Goal: Task Accomplishment & Management: Use online tool/utility

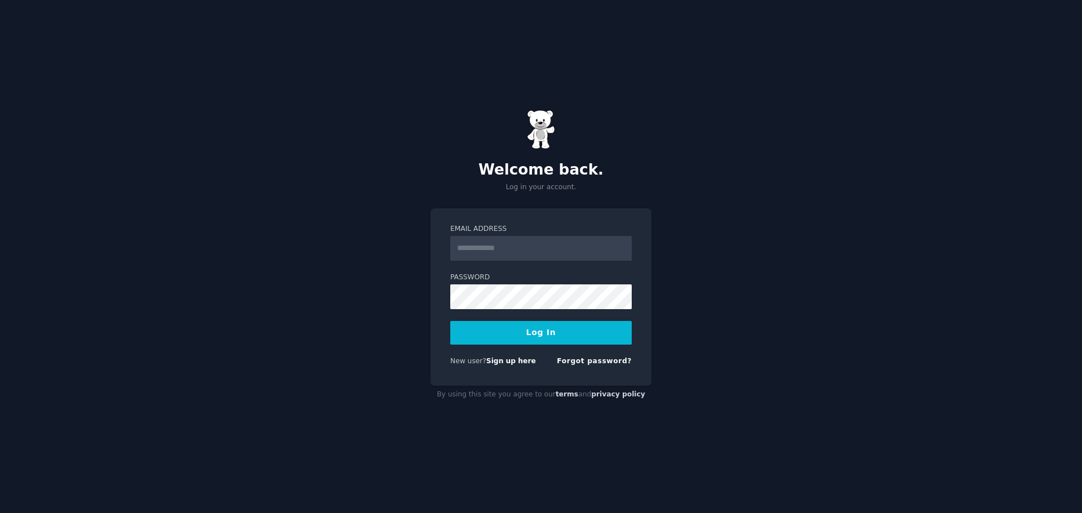
click at [520, 246] on input "Email Address" at bounding box center [540, 248] width 181 height 25
type input "**********"
click at [540, 346] on form "**********" at bounding box center [540, 297] width 181 height 146
click at [541, 340] on button "Log In" at bounding box center [540, 333] width 181 height 24
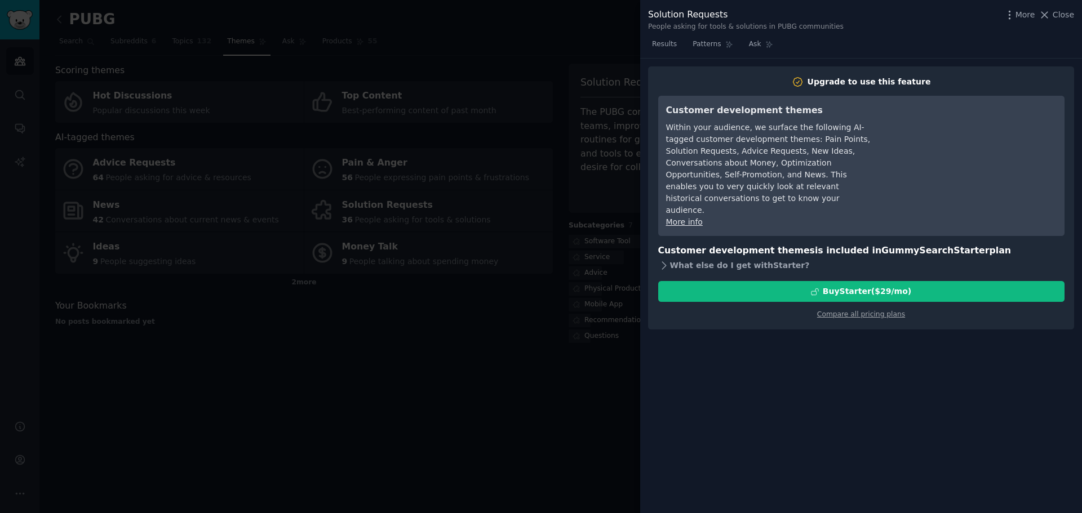
click at [762, 257] on div "What else do I get with Starter ?" at bounding box center [861, 265] width 406 height 16
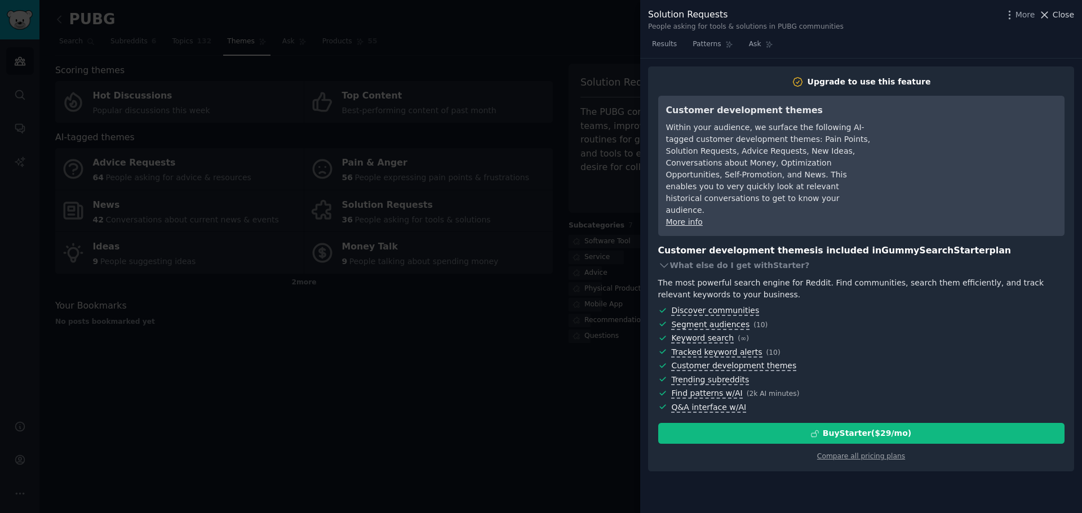
click at [1065, 17] on span "Close" at bounding box center [1062, 15] width 21 height 12
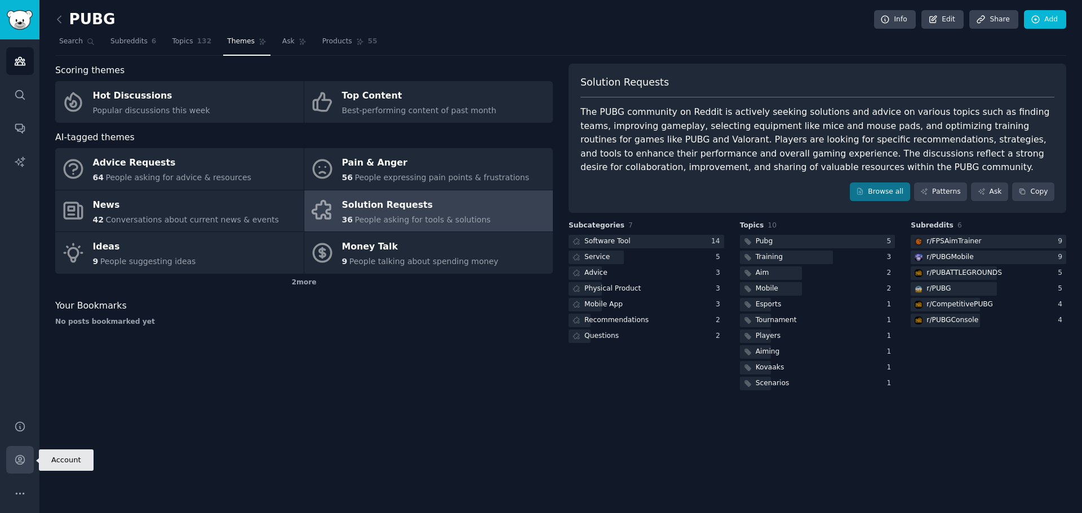
click at [23, 460] on icon "Sidebar" at bounding box center [20, 460] width 12 height 12
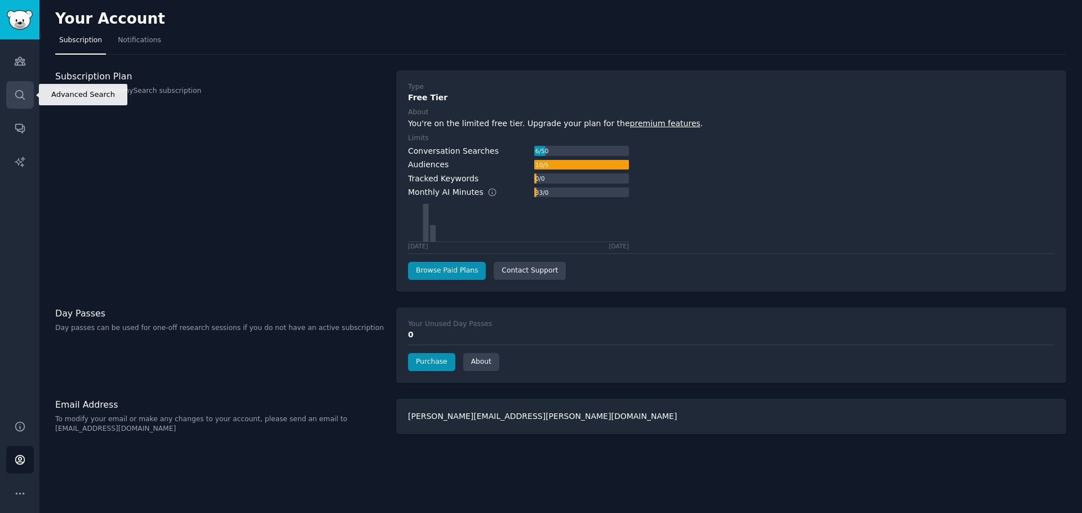
click at [19, 98] on icon "Sidebar" at bounding box center [19, 94] width 9 height 9
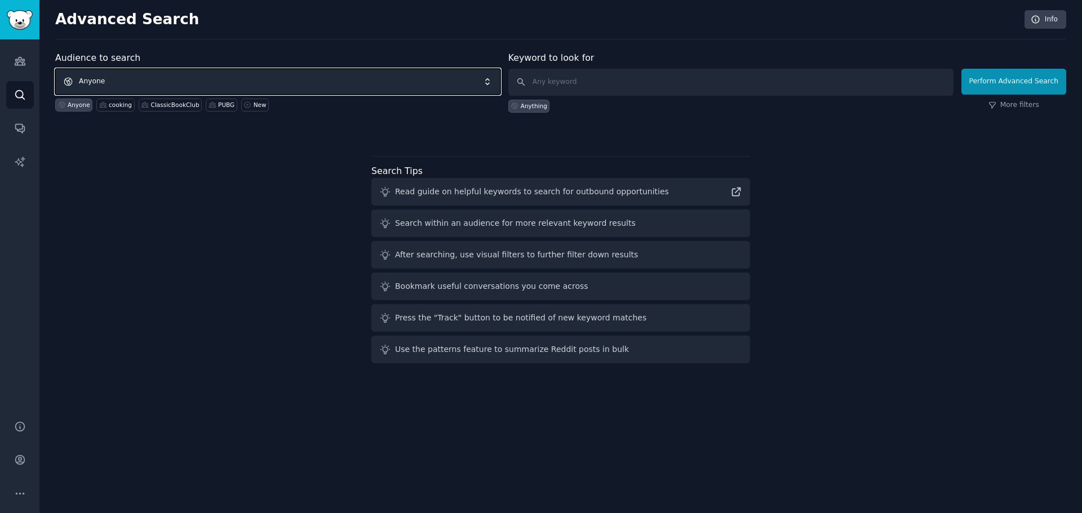
click at [168, 80] on span "Anyone" at bounding box center [277, 82] width 445 height 26
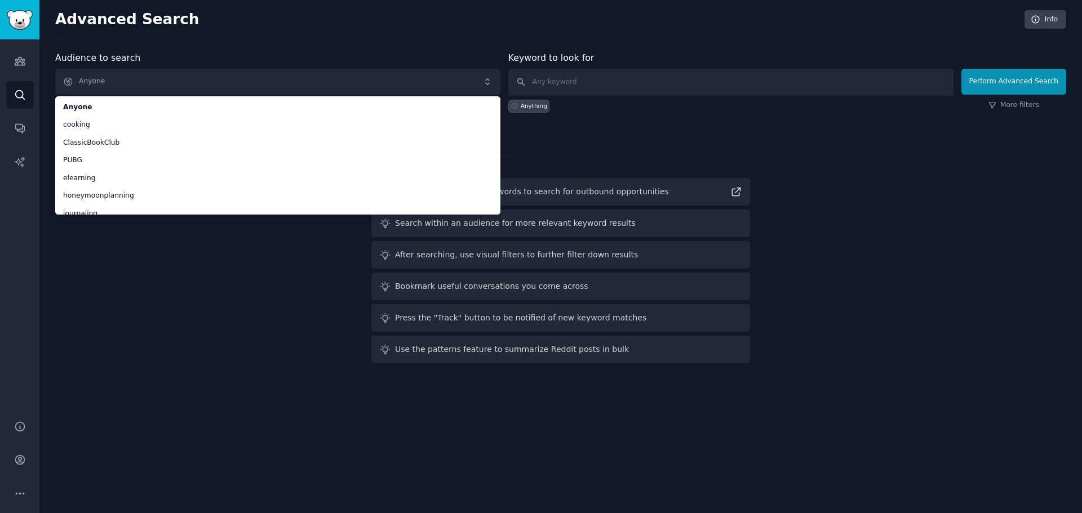
click at [161, 281] on div "Audience to search Anyone Anyone cooking ClassicBookClub PUBG elearning honeymo…" at bounding box center [560, 209] width 1011 height 317
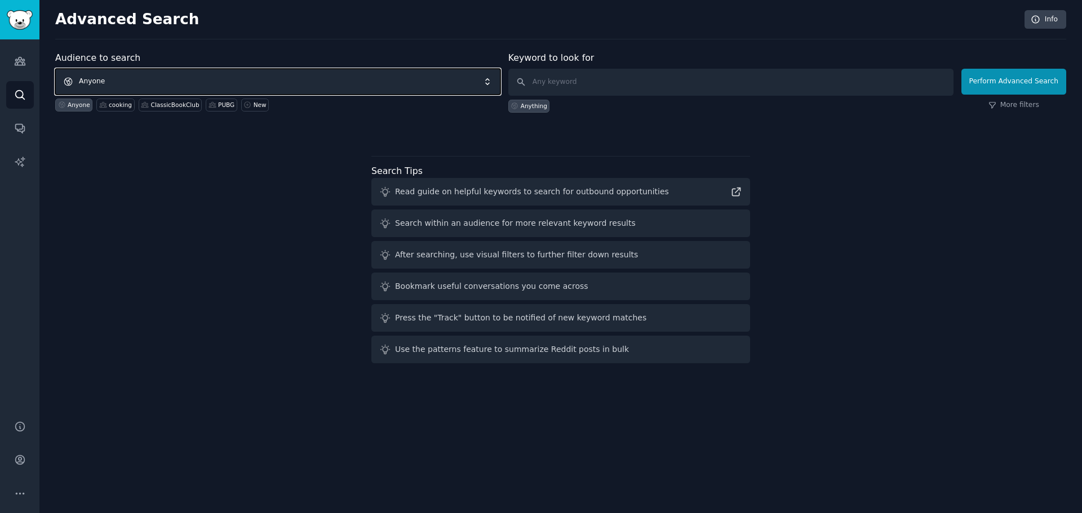
click at [230, 88] on span "Anyone" at bounding box center [277, 82] width 445 height 26
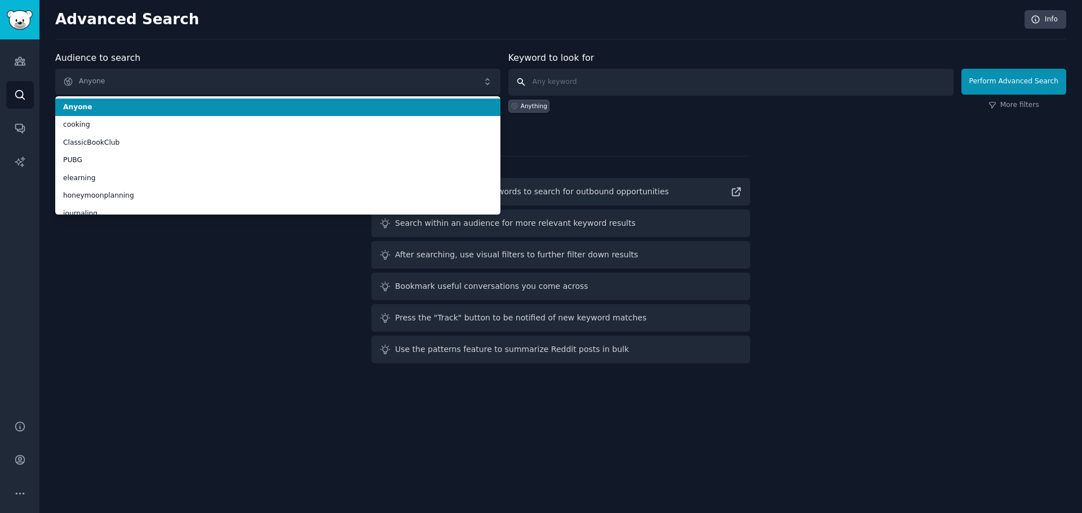
click at [620, 90] on input "text" at bounding box center [730, 82] width 445 height 27
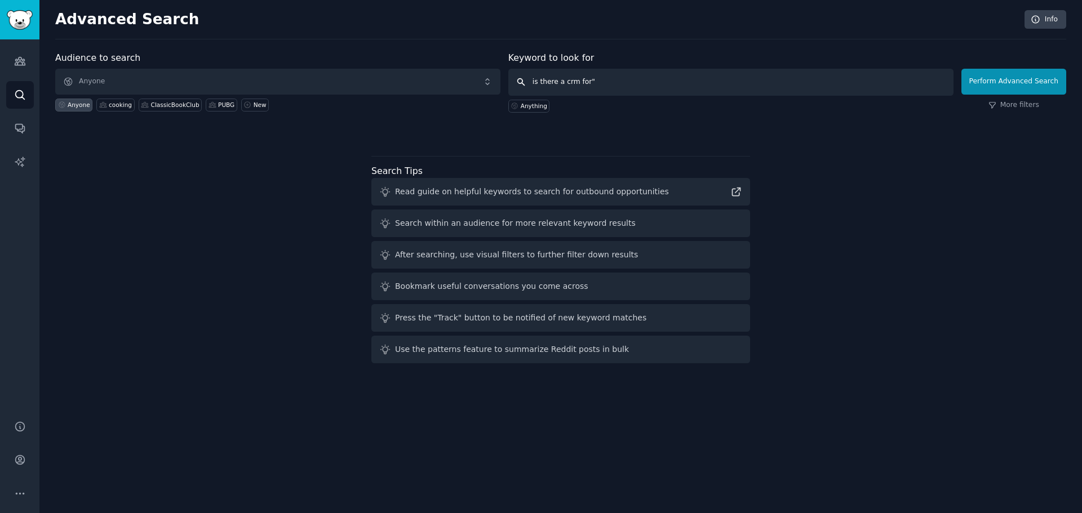
type input ""is there a crm for""
click button "Perform Advanced Search" at bounding box center [1013, 82] width 105 height 26
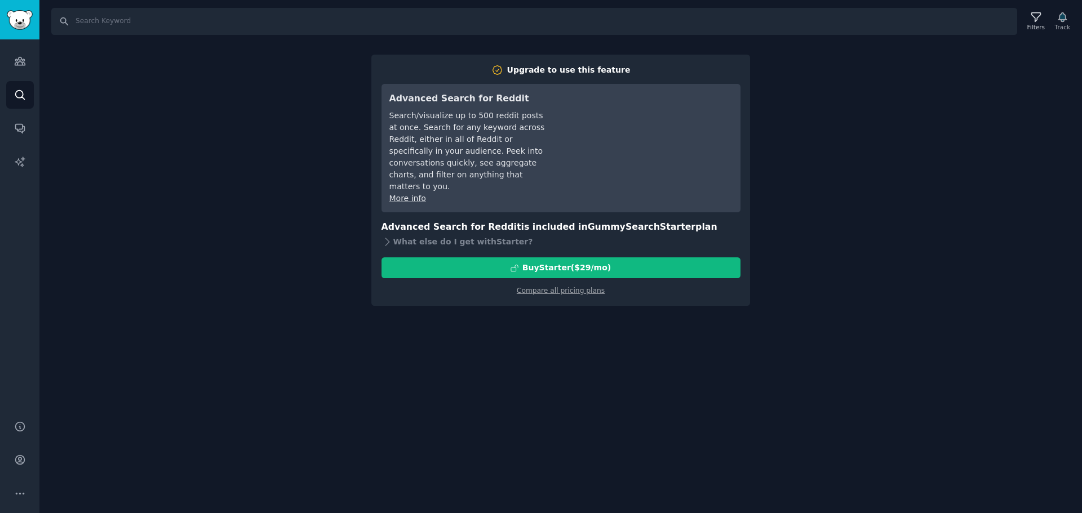
click at [824, 206] on div "Search Filters Track Upgrade to use this feature Advanced Search for Reddit Sea…" at bounding box center [560, 256] width 1042 height 513
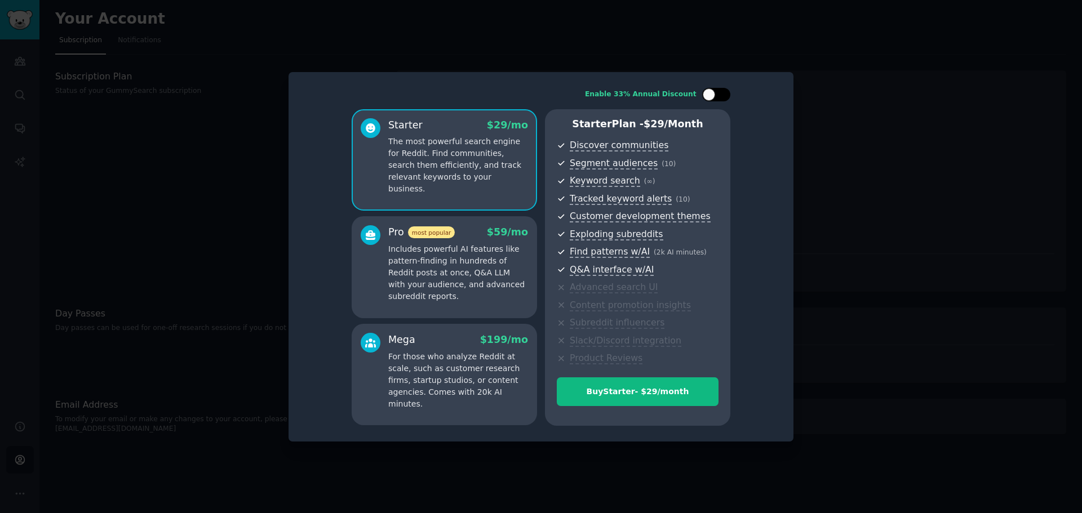
click at [711, 93] on div at bounding box center [708, 94] width 12 height 12
checkbox input "true"
click at [473, 230] on div "$ 59 $ 39 /mo" at bounding box center [496, 232] width 64 height 14
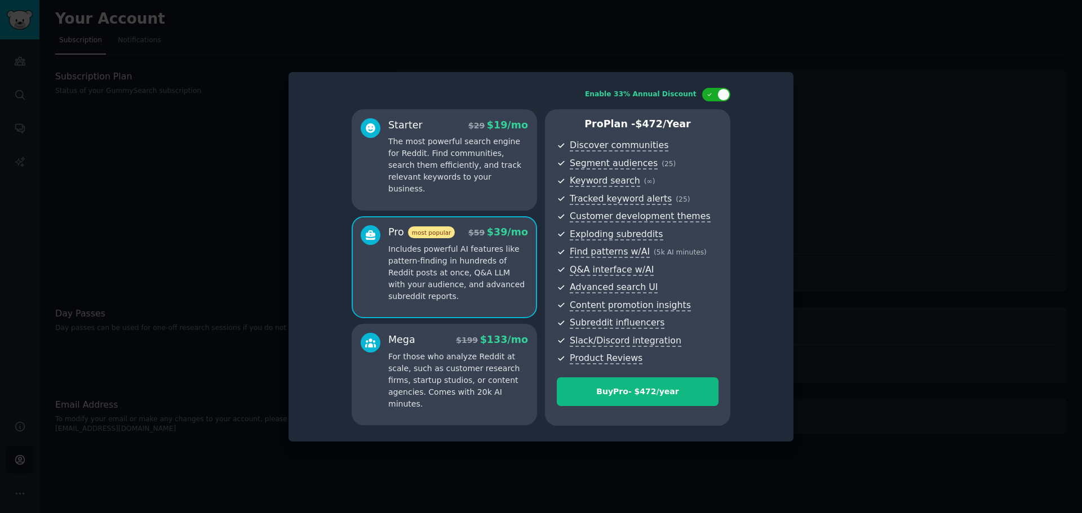
click at [471, 171] on p "The most powerful search engine for Reddit. Find communities, search them effic…" at bounding box center [458, 165] width 140 height 59
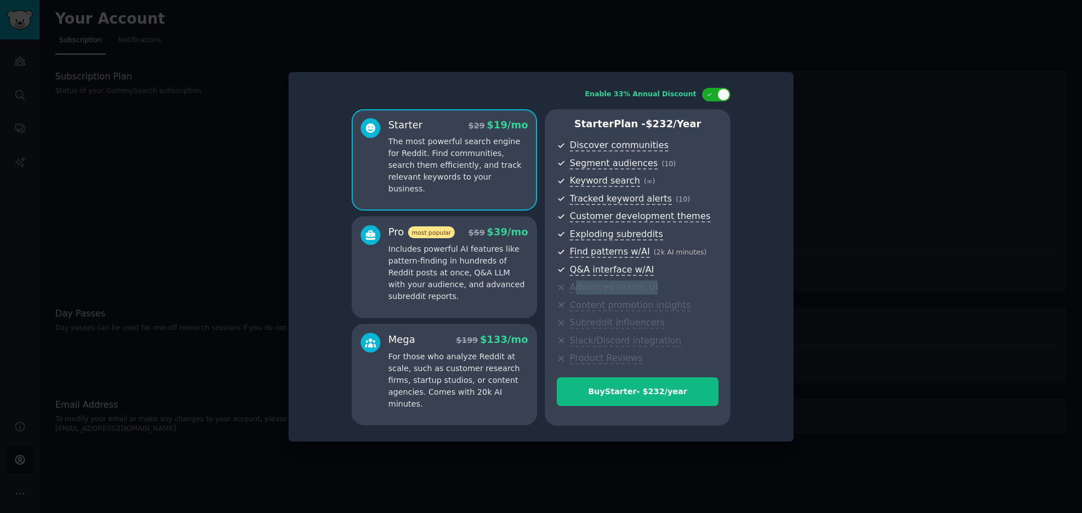
drag, startPoint x: 577, startPoint y: 283, endPoint x: 542, endPoint y: 305, distance: 41.0
click at [544, 305] on div "Starter $ 29 $ 19 /mo The most powerful search engine for Reddit. Find communit…" at bounding box center [540, 267] width 379 height 317
